Goal: Check status: Check status

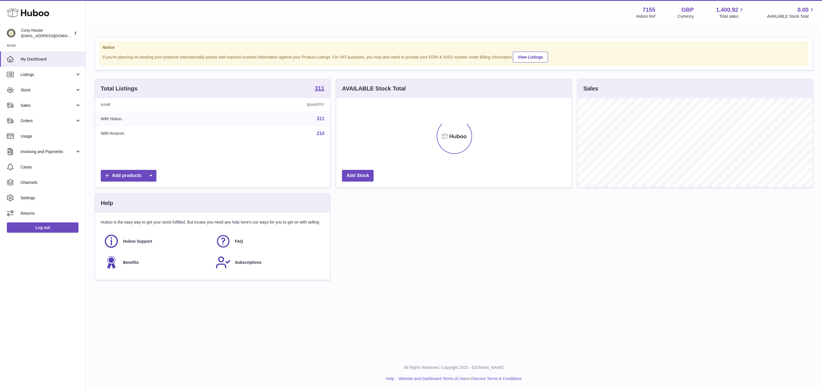
scroll to position [89, 235]
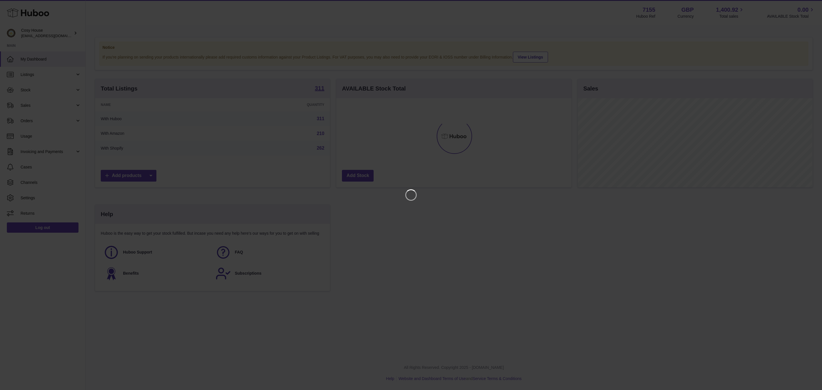
click at [64, 110] on iframe at bounding box center [410, 194] width 799 height 367
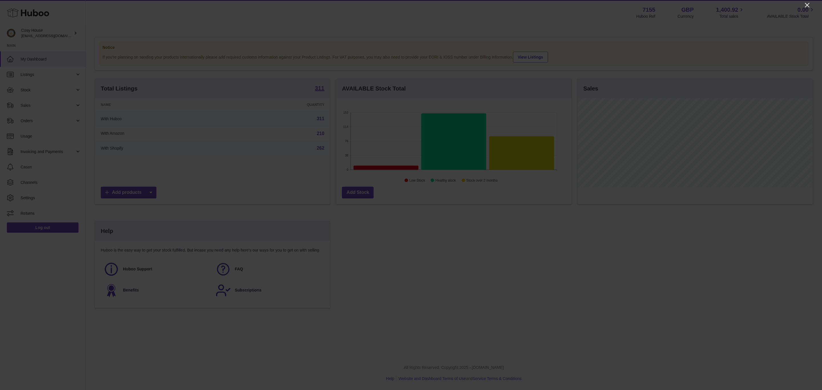
click at [805, 6] on icon "Close" at bounding box center [807, 5] width 7 height 7
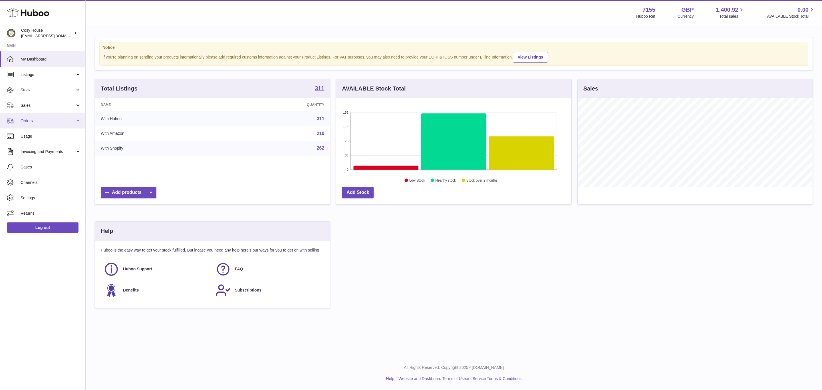
click at [36, 124] on span "Orders" at bounding box center [48, 120] width 55 height 5
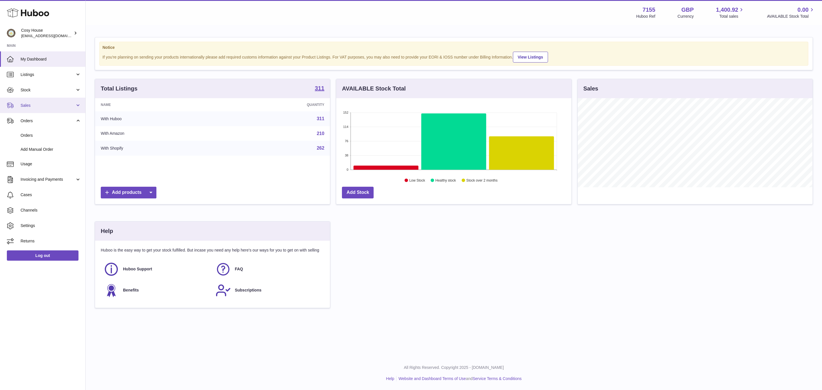
click at [39, 108] on span "Sales" at bounding box center [48, 105] width 55 height 5
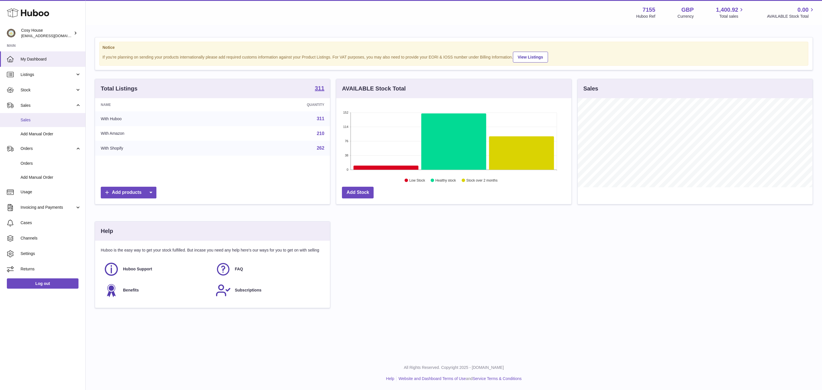
click at [42, 127] on link "Sales" at bounding box center [42, 120] width 85 height 14
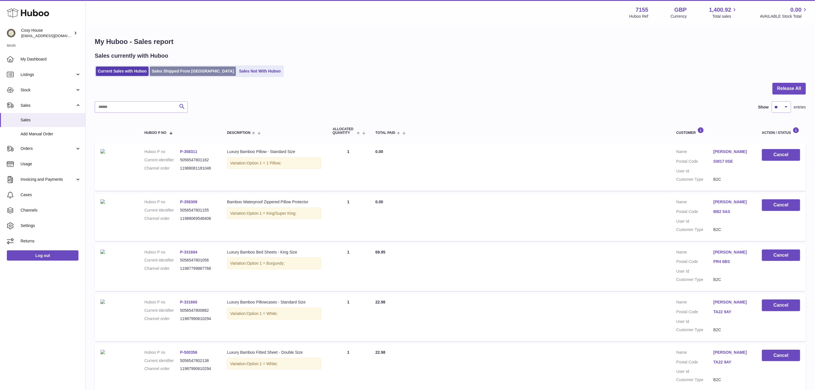
click at [196, 76] on link "Sales Shipped From Huboo" at bounding box center [193, 70] width 86 height 9
click at [192, 74] on link "Sales Shipped From Huboo" at bounding box center [193, 70] width 86 height 9
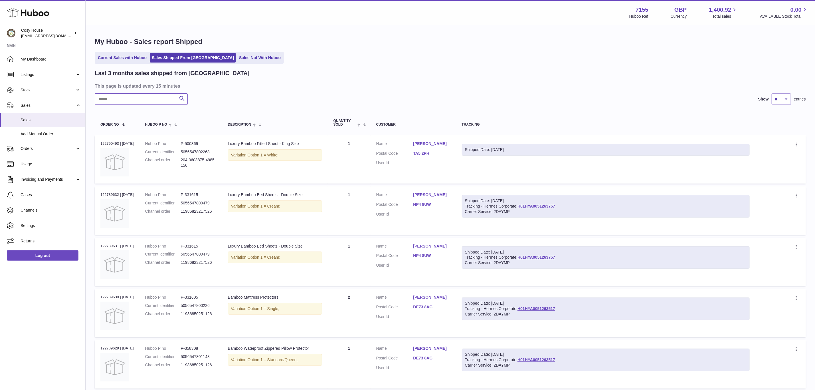
click at [149, 105] on input "text" at bounding box center [141, 98] width 93 height 11
paste input "**********"
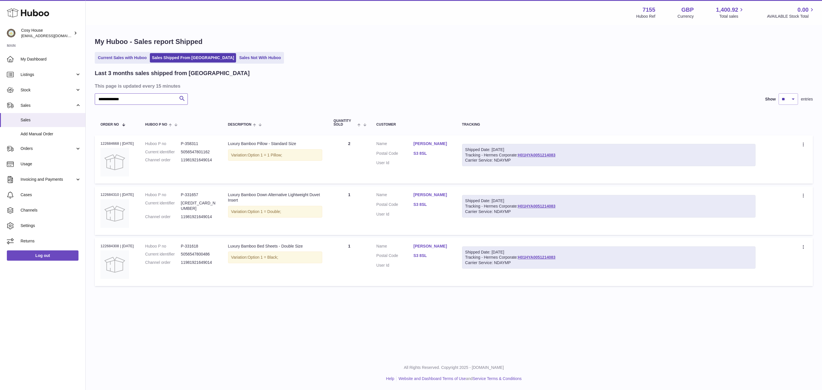
type input "**********"
click at [41, 261] on link "Log out" at bounding box center [43, 255] width 72 height 10
